Goal: Information Seeking & Learning: Learn about a topic

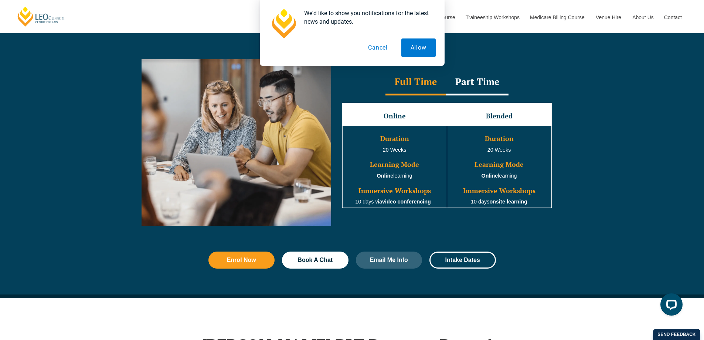
scroll to position [665, 0]
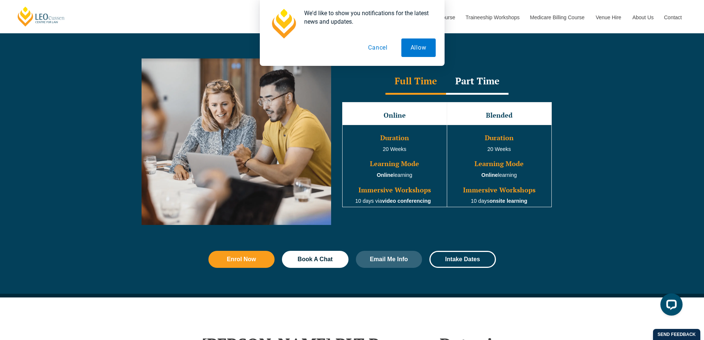
click at [417, 141] on h3 "Duration" at bounding box center [394, 137] width 103 height 7
click at [492, 85] on div "Part Time" at bounding box center [477, 82] width 62 height 26
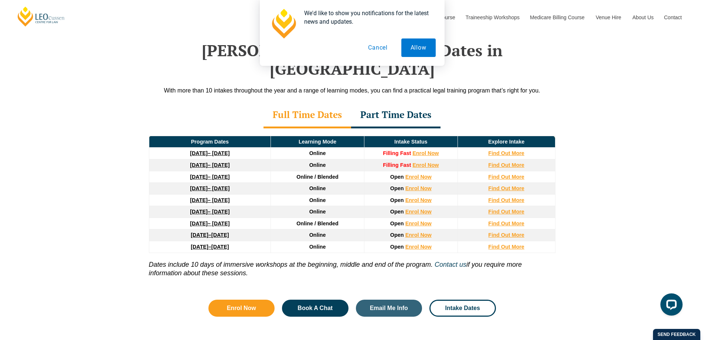
scroll to position [961, 0]
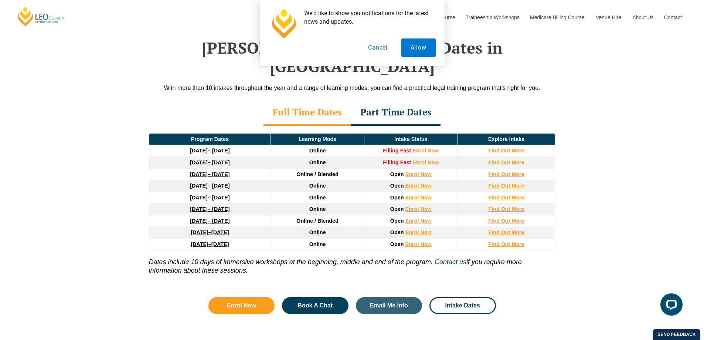
click at [381, 100] on div "Part Time Dates" at bounding box center [395, 113] width 89 height 26
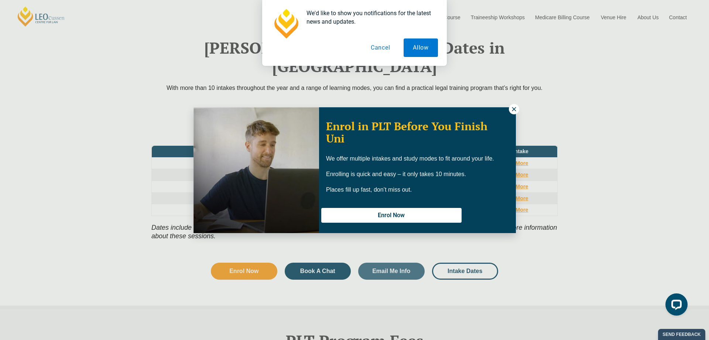
click at [515, 109] on icon at bounding box center [514, 109] width 4 height 4
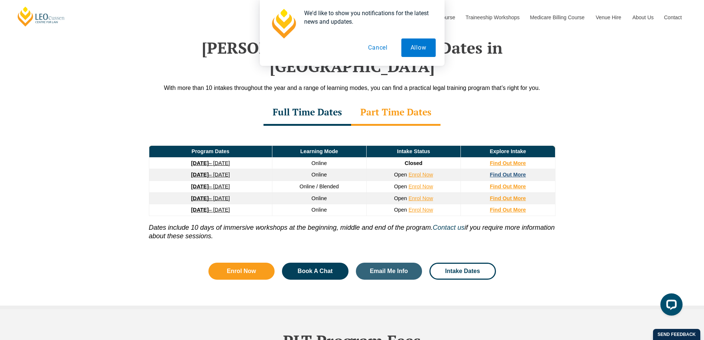
click at [516, 171] on strong "Find Out More" at bounding box center [508, 174] width 36 height 6
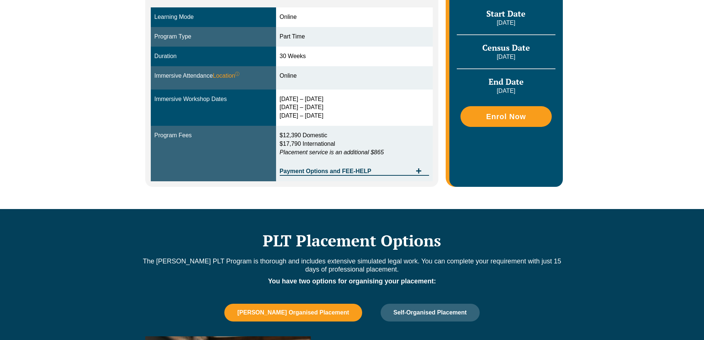
scroll to position [257, 0]
